Goal: Transaction & Acquisition: Purchase product/service

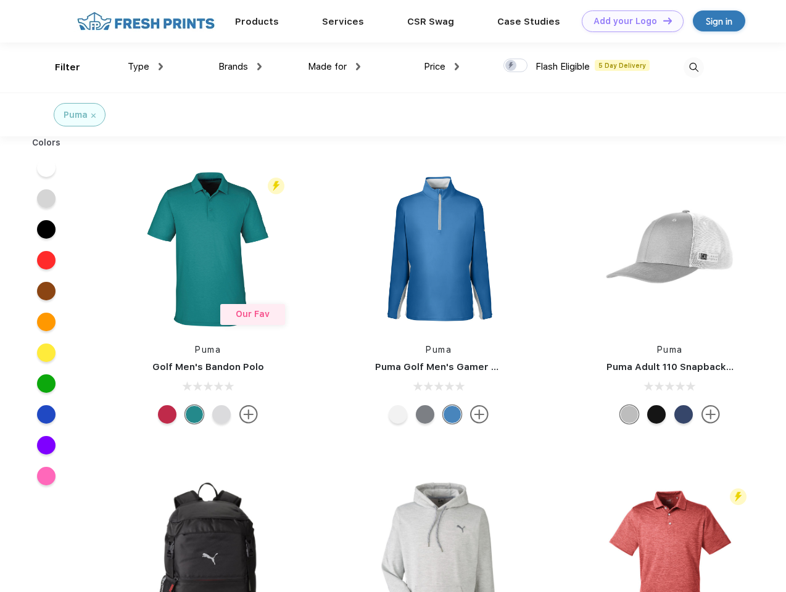
click at [628, 21] on link "Add your Logo Design Tool" at bounding box center [633, 21] width 102 height 22
click at [0, 0] on div "Design Tool" at bounding box center [0, 0] width 0 height 0
click at [662, 20] on link "Add your Logo Design Tool" at bounding box center [633, 21] width 102 height 22
click at [59, 67] on div "Filter" at bounding box center [67, 67] width 25 height 14
click at [146, 67] on span "Type" at bounding box center [139, 66] width 22 height 11
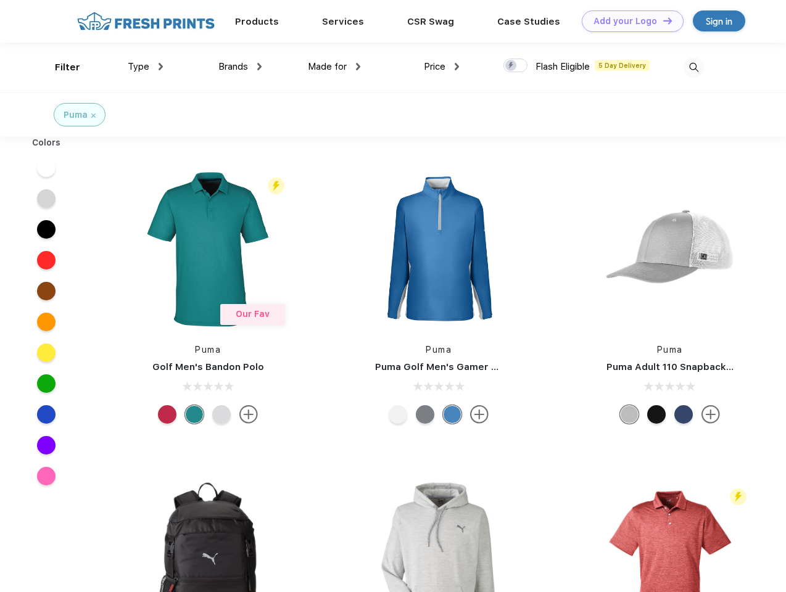
click at [240, 67] on span "Brands" at bounding box center [233, 66] width 30 height 11
click at [334, 67] on span "Made for" at bounding box center [327, 66] width 39 height 11
click at [442, 67] on span "Price" at bounding box center [435, 66] width 22 height 11
click at [516, 66] on div at bounding box center [516, 66] width 24 height 14
click at [512, 66] on input "checkbox" at bounding box center [508, 62] width 8 height 8
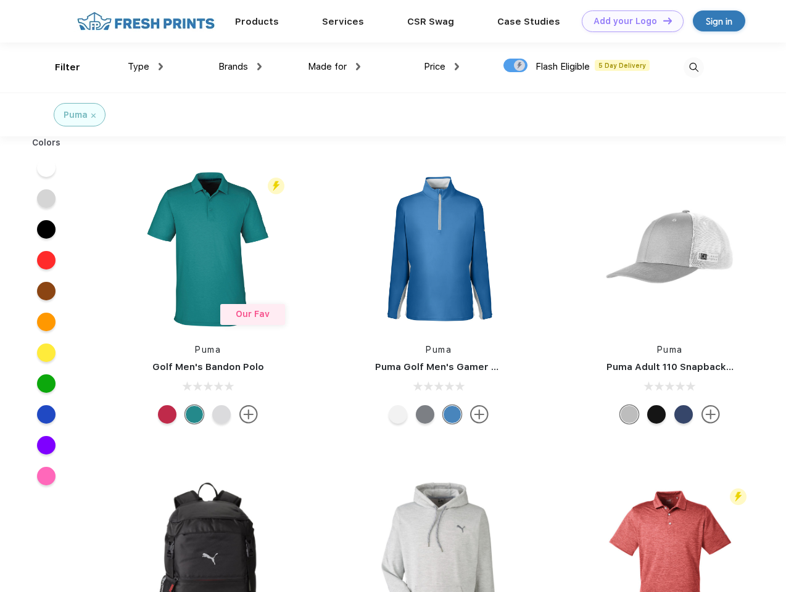
click at [694, 67] on img at bounding box center [694, 67] width 20 height 20
